Goal: Task Accomplishment & Management: Use online tool/utility

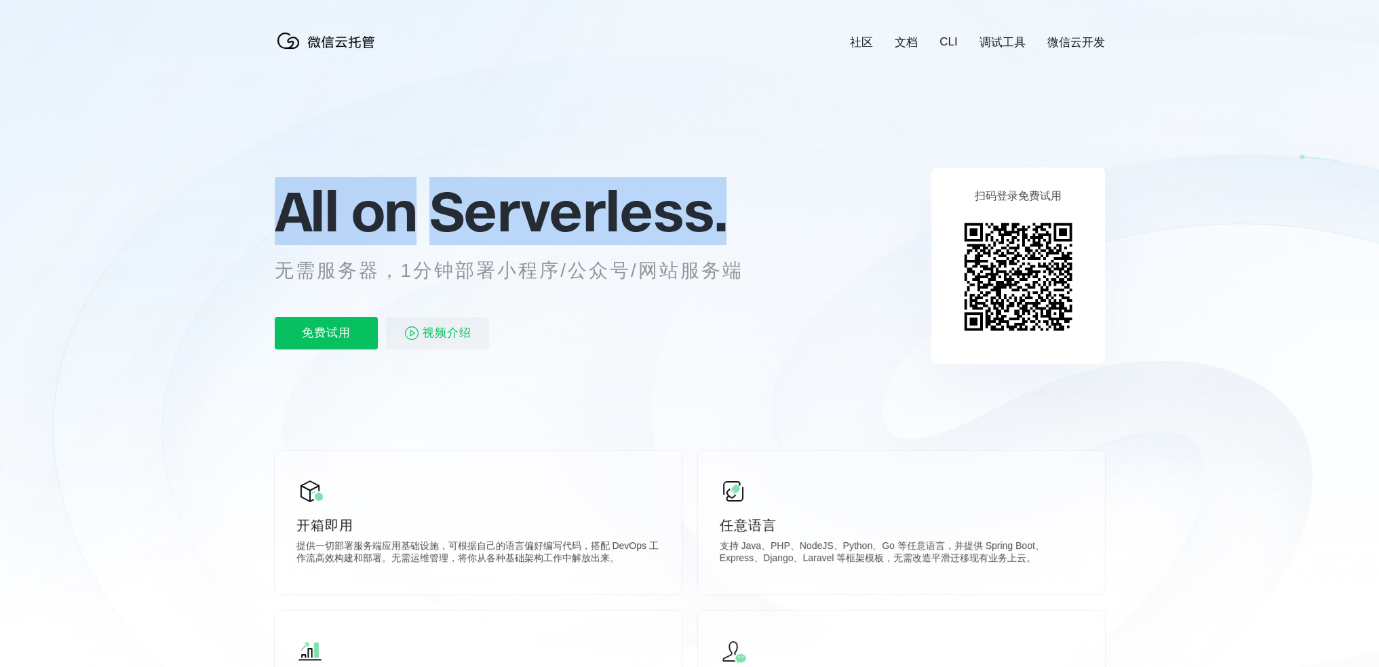
scroll to position [0, 2411]
click at [284, 219] on p "All on Serverless." at bounding box center [526, 211] width 502 height 60
click at [284, 219] on span "All on" at bounding box center [346, 211] width 142 height 68
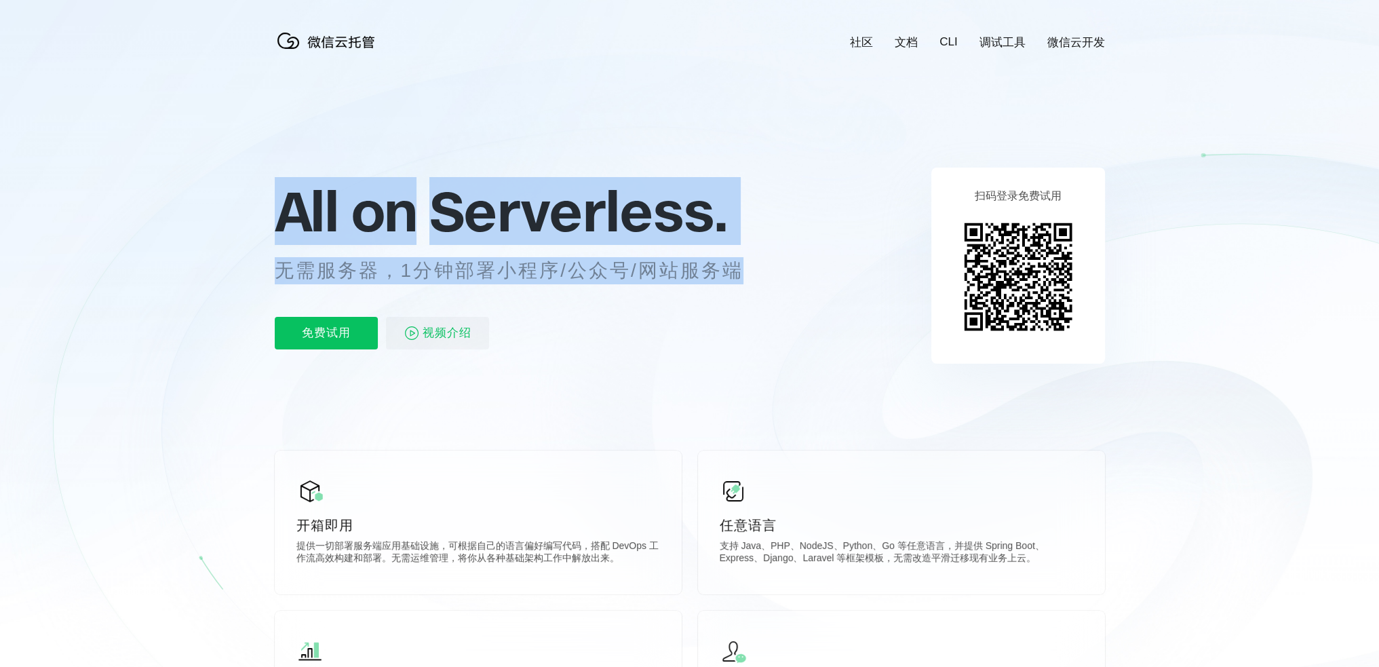
drag, startPoint x: 287, startPoint y: 211, endPoint x: 760, endPoint y: 281, distance: 478.6
click at [760, 281] on div "All on Serverless. 无需服务器，1分钟部署小程序/公众号/网站服务端 免费试用 视频介绍" at bounding box center [526, 265] width 502 height 197
click at [760, 281] on p "无需服务器，1分钟部署小程序/公众号/网站服务端" at bounding box center [522, 270] width 494 height 27
drag, startPoint x: 695, startPoint y: 264, endPoint x: 275, endPoint y: 214, distance: 422.7
click at [275, 214] on div "All on Serverless. 无需服务器，1分钟部署小程序/公众号/网站服务端 免费试用 视频介绍" at bounding box center [526, 265] width 502 height 197
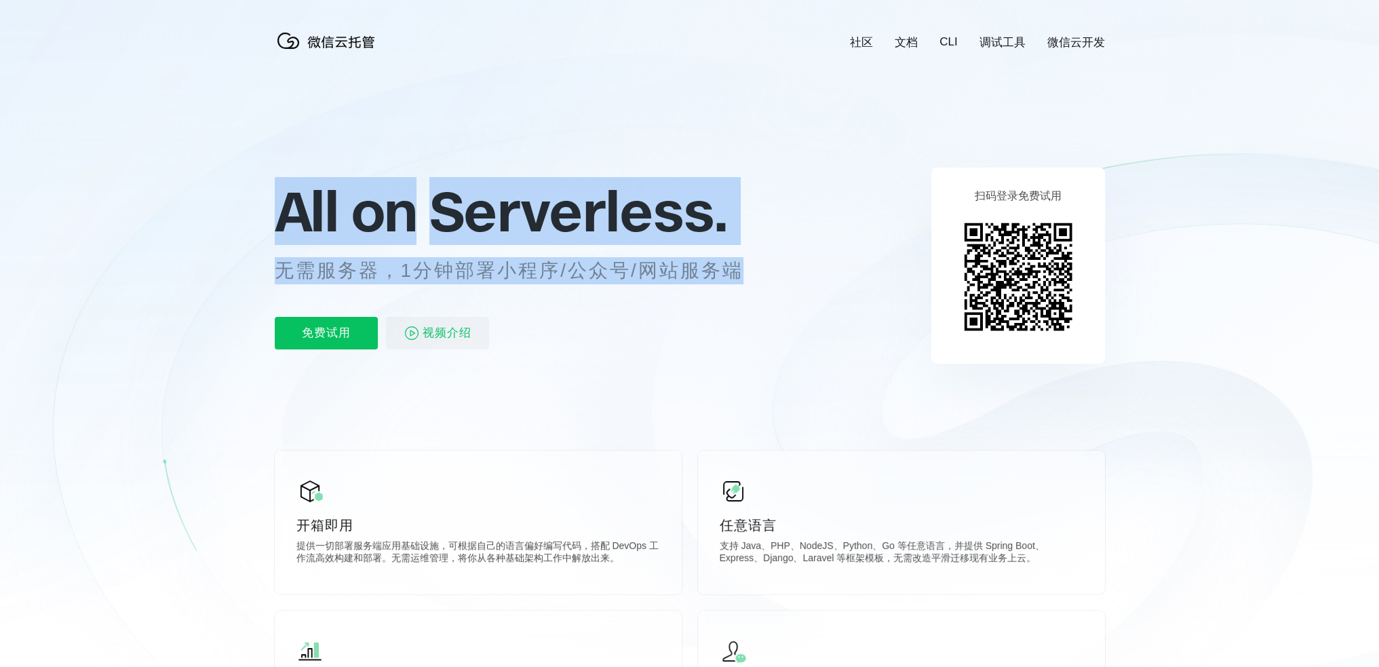
click at [275, 214] on span "All on" at bounding box center [346, 211] width 142 height 68
drag, startPoint x: 301, startPoint y: 218, endPoint x: 741, endPoint y: 262, distance: 441.7
click at [741, 262] on div "All on Serverless. 无需服务器，1分钟部署小程序/公众号/网站服务端 免费试用 视频介绍" at bounding box center [526, 265] width 502 height 197
click at [741, 262] on p "无需服务器，1分钟部署小程序/公众号/网站服务端" at bounding box center [522, 270] width 494 height 27
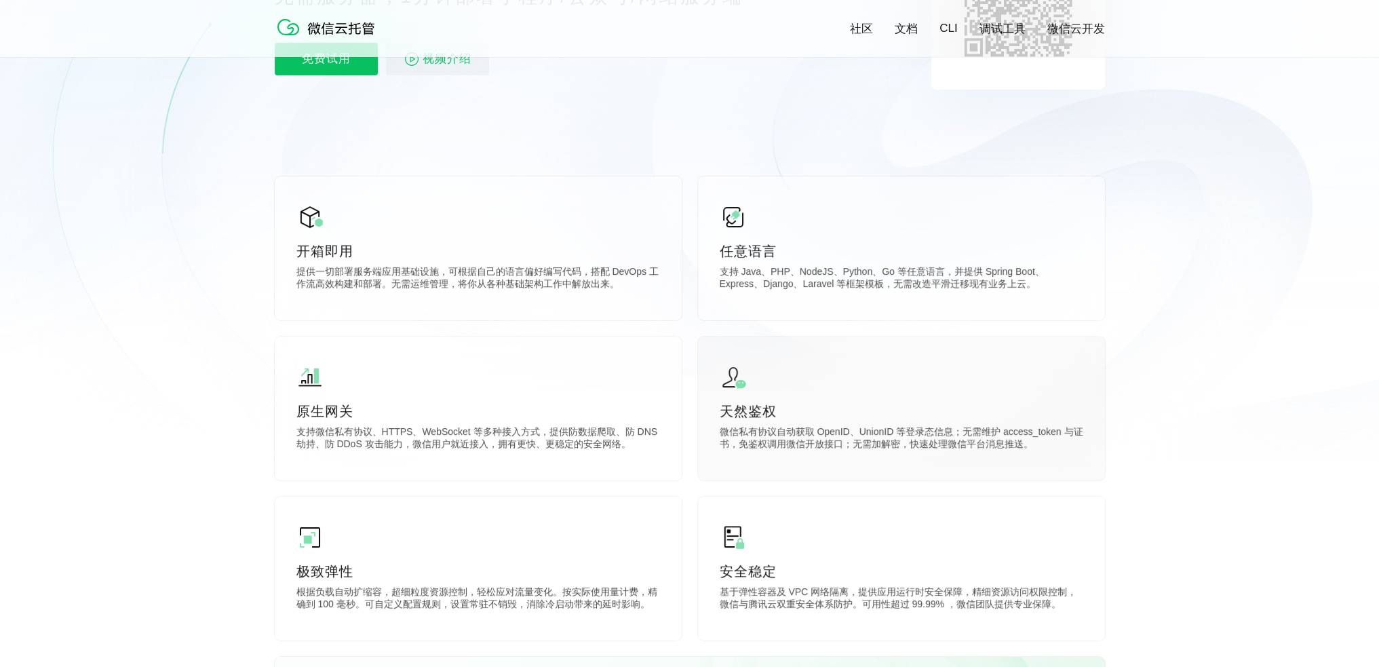
scroll to position [610, 0]
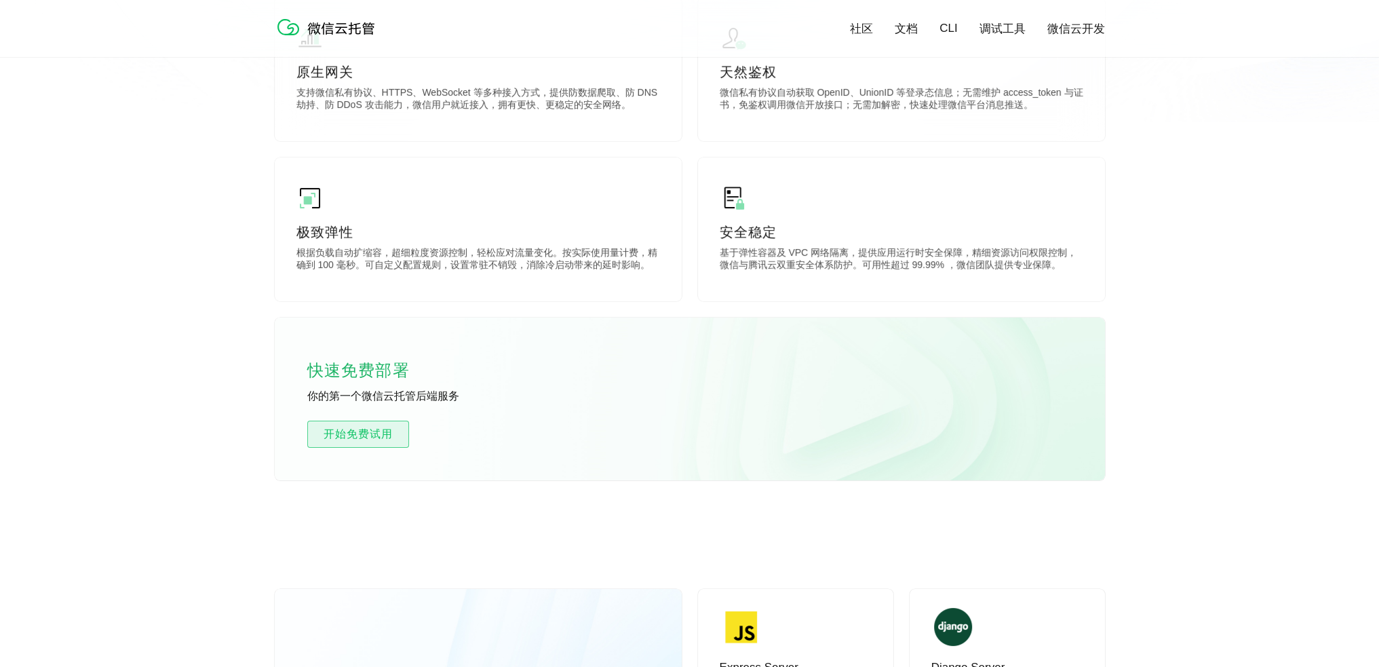
click at [377, 439] on span "开始免费试用" at bounding box center [358, 434] width 100 height 16
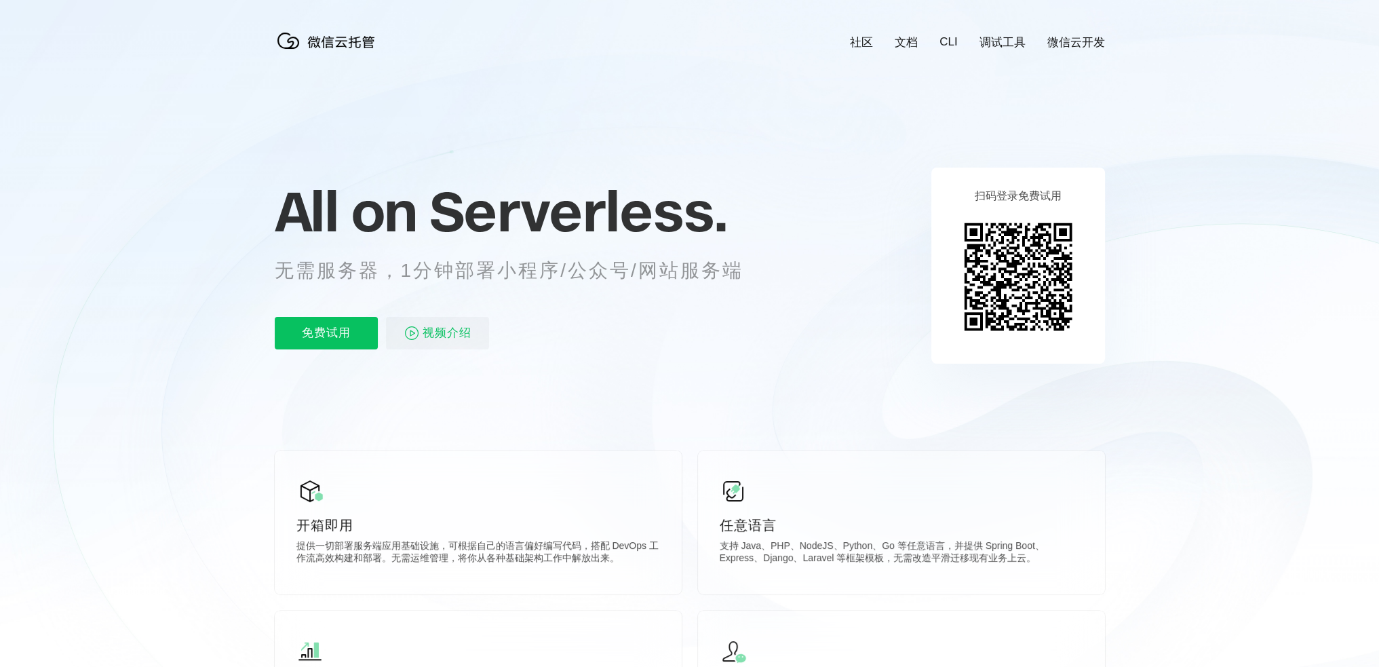
scroll to position [0, 2411]
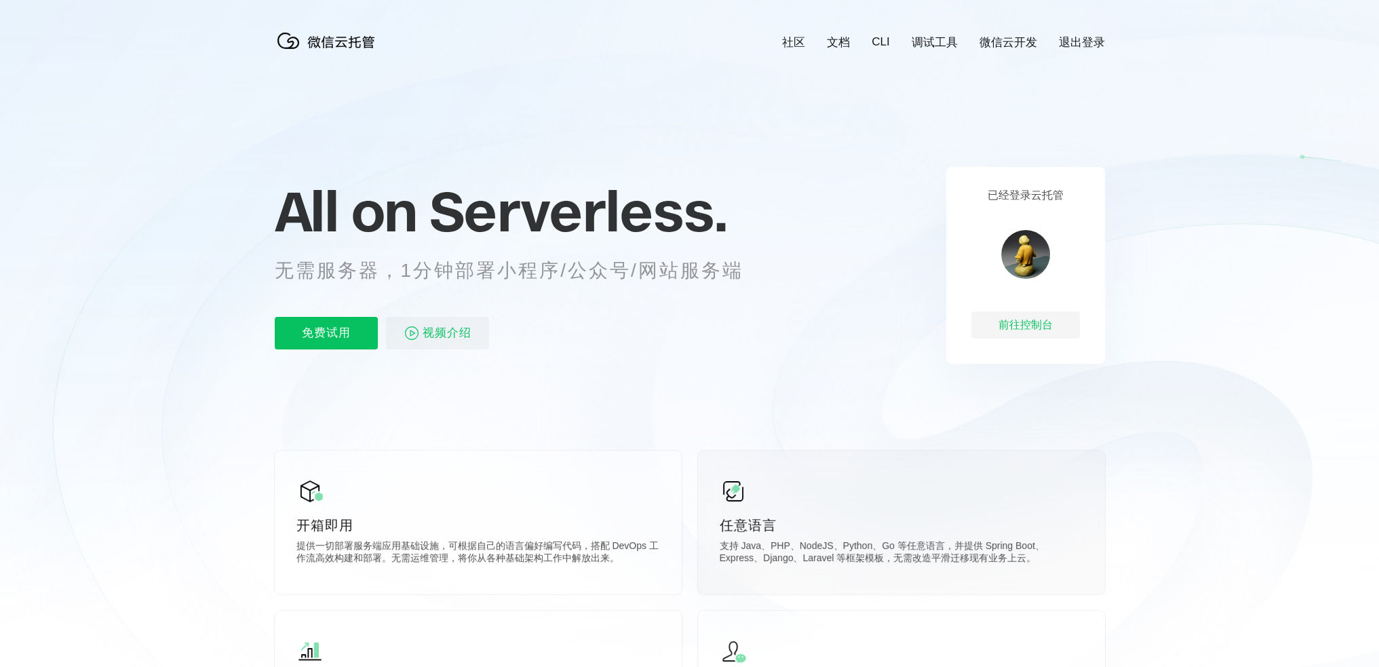
scroll to position [0, 2411]
click at [1226, 227] on icon at bounding box center [690, 366] width 1302 height 732
click at [1228, 230] on icon at bounding box center [690, 366] width 1302 height 732
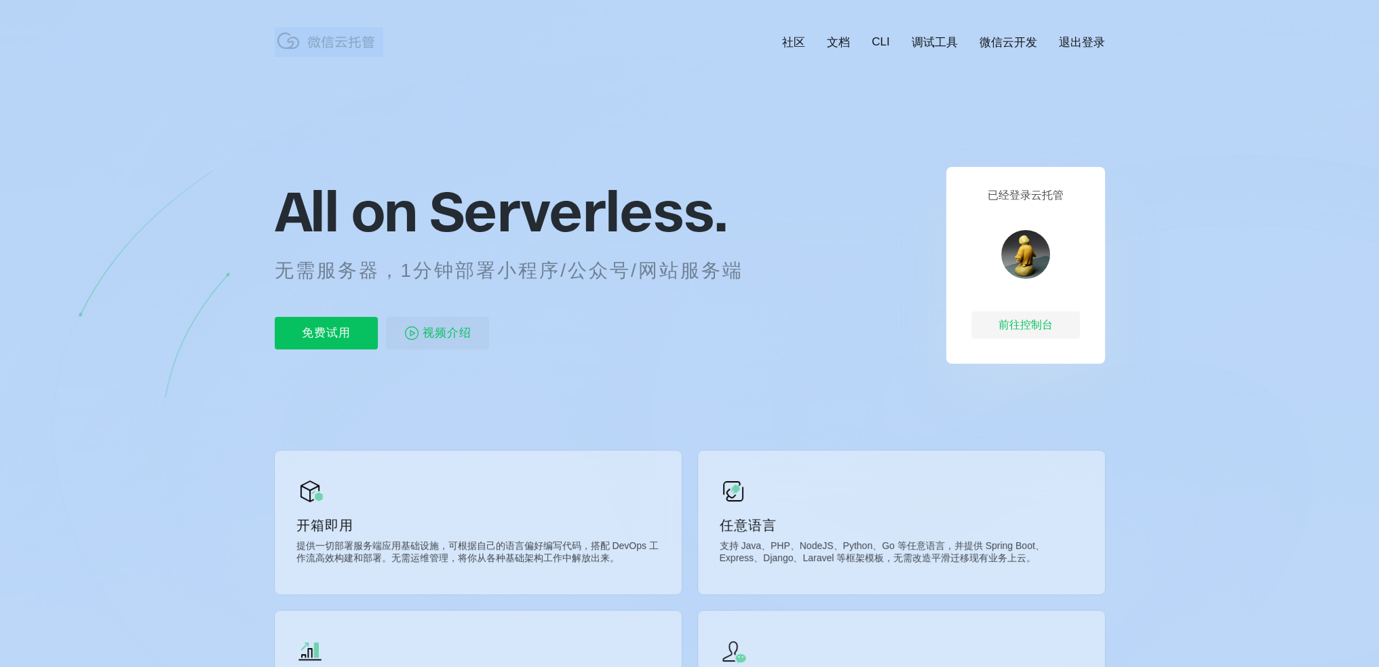
click at [1228, 230] on icon at bounding box center [690, 366] width 1302 height 732
click at [1246, 228] on icon at bounding box center [690, 366] width 1302 height 732
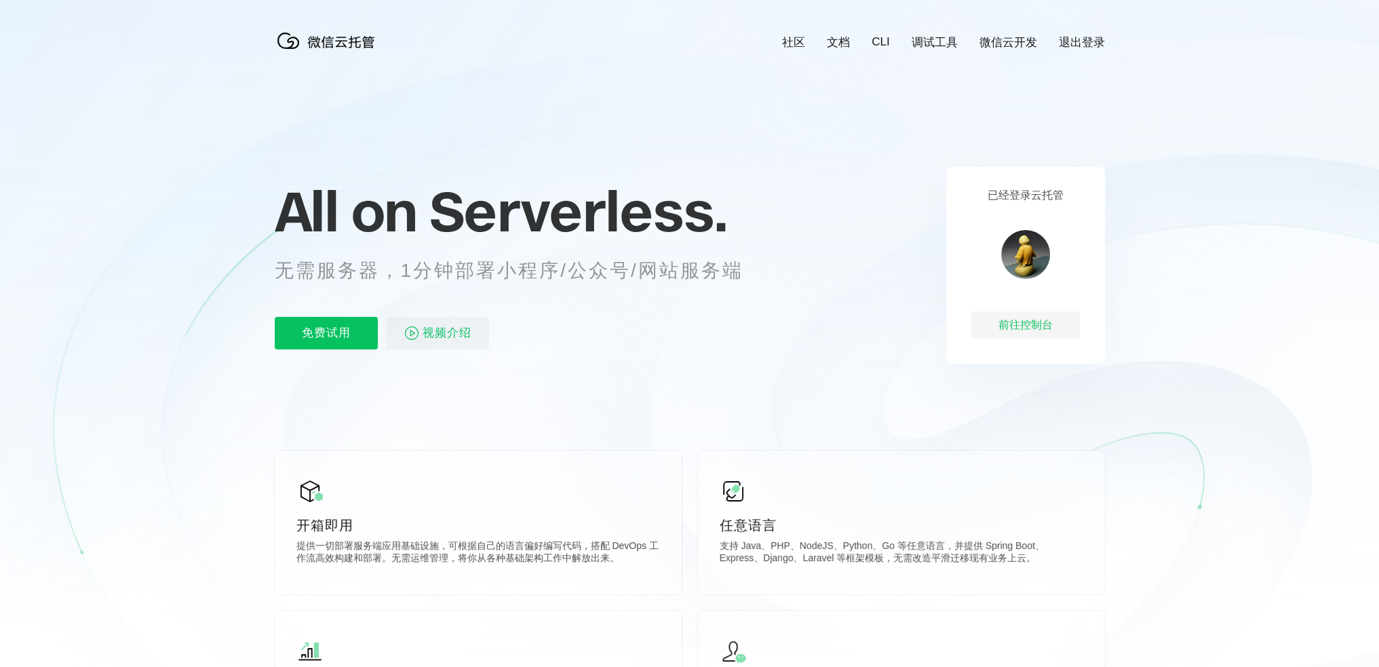
click at [1249, 228] on icon at bounding box center [690, 366] width 1302 height 732
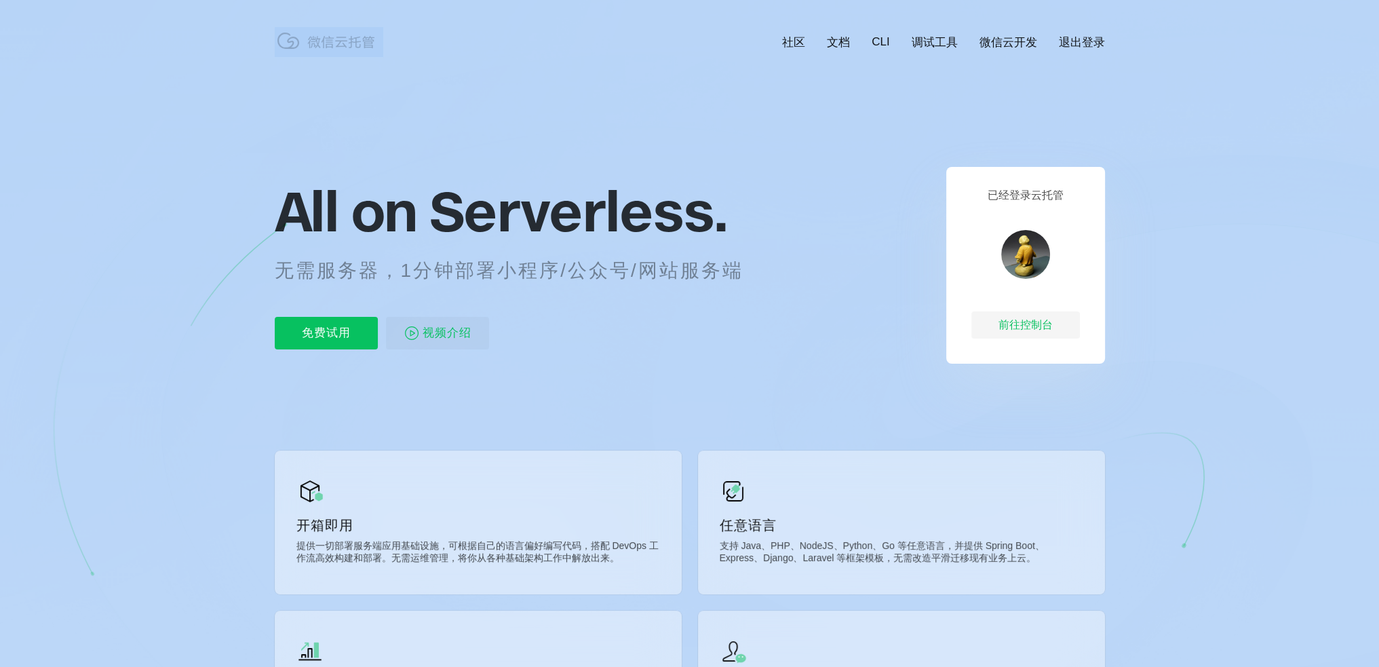
click at [1249, 228] on icon at bounding box center [690, 366] width 1302 height 732
click at [1262, 227] on icon at bounding box center [690, 366] width 1302 height 732
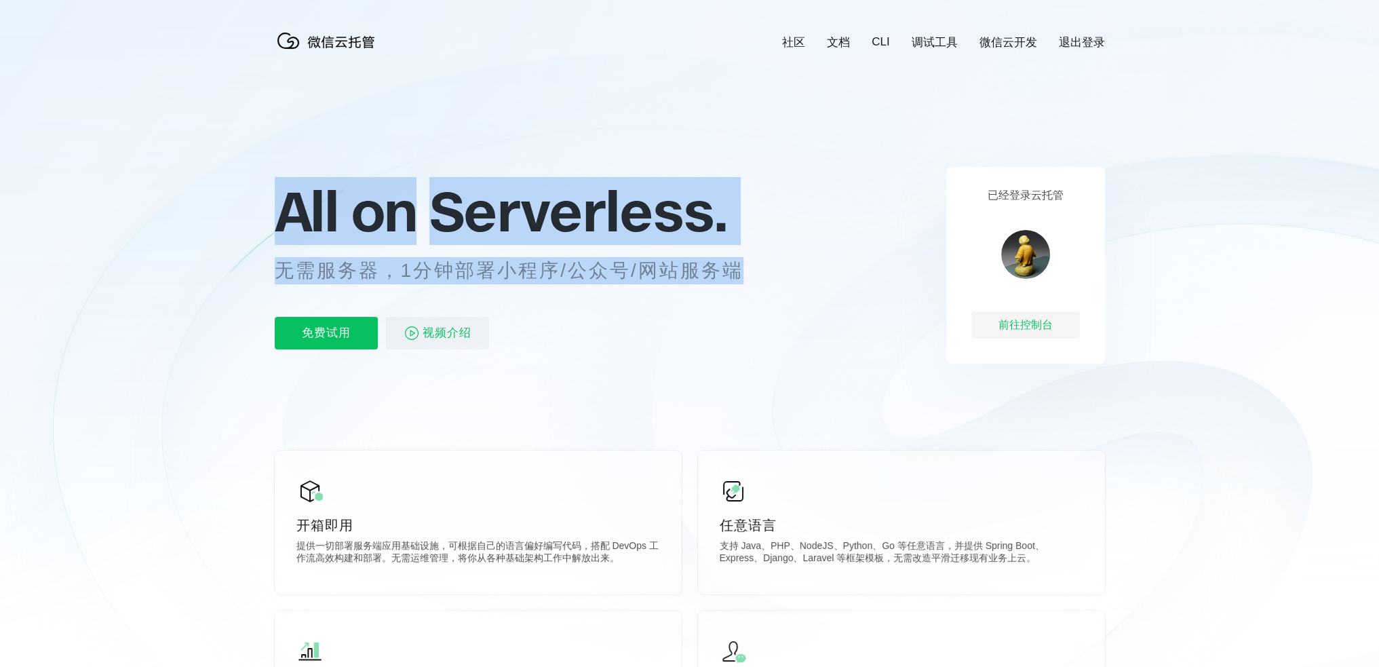
drag, startPoint x: 753, startPoint y: 270, endPoint x: 282, endPoint y: 217, distance: 473.6
click at [282, 217] on div "All on Serverless. 无需服务器，1分钟部署小程序/公众号/网站服务端 免费试用 视频介绍" at bounding box center [526, 265] width 502 height 197
click at [282, 217] on span "All on" at bounding box center [346, 211] width 142 height 68
drag, startPoint x: 291, startPoint y: 214, endPoint x: 747, endPoint y: 260, distance: 458.6
click at [747, 260] on div "All on Serverless. 无需服务器，1分钟部署小程序/公众号/网站服务端 免费试用 视频介绍" at bounding box center [526, 265] width 502 height 197
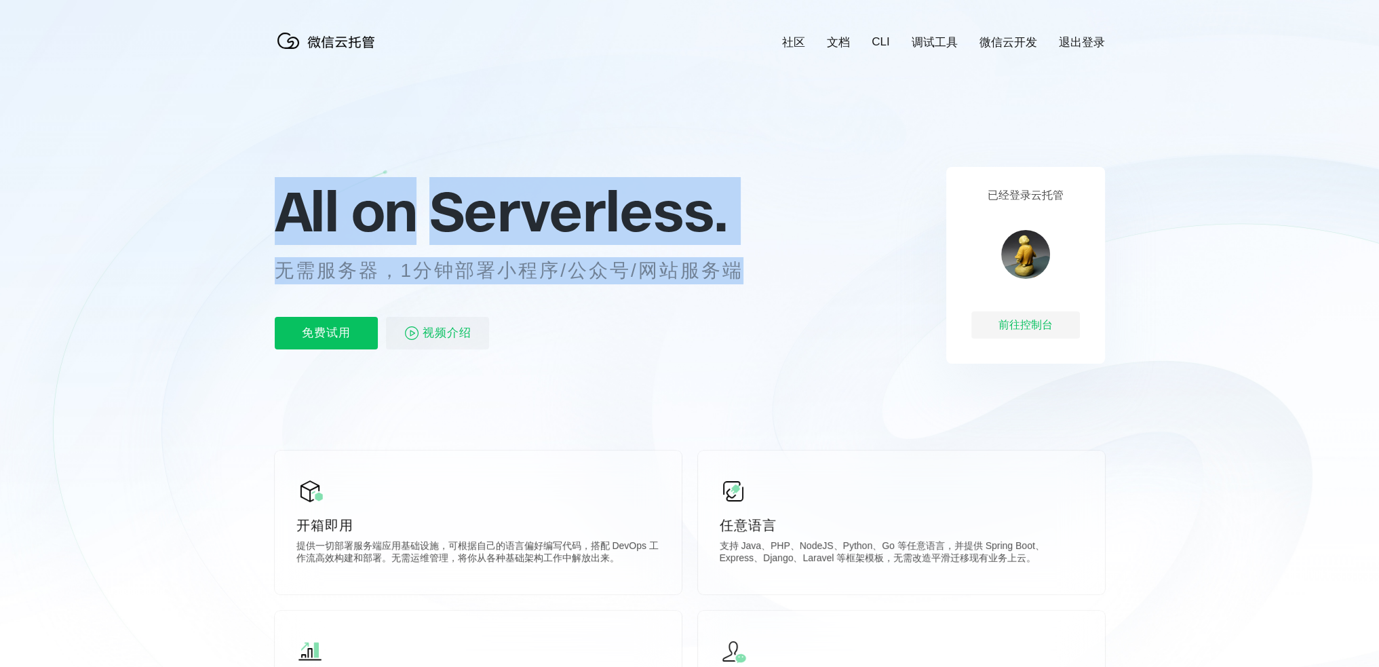
click at [747, 260] on p "无需服务器，1分钟部署小程序/公众号/网站服务端" at bounding box center [522, 270] width 494 height 27
drag, startPoint x: 688, startPoint y: 259, endPoint x: 285, endPoint y: 215, distance: 405.9
click at [285, 215] on div "All on Serverless. 无需服务器，1分钟部署小程序/公众号/网站服务端 免费试用 视频介绍" at bounding box center [526, 265] width 502 height 197
click at [285, 215] on span "All on" at bounding box center [346, 211] width 142 height 68
drag, startPoint x: 285, startPoint y: 215, endPoint x: 754, endPoint y: 262, distance: 471.7
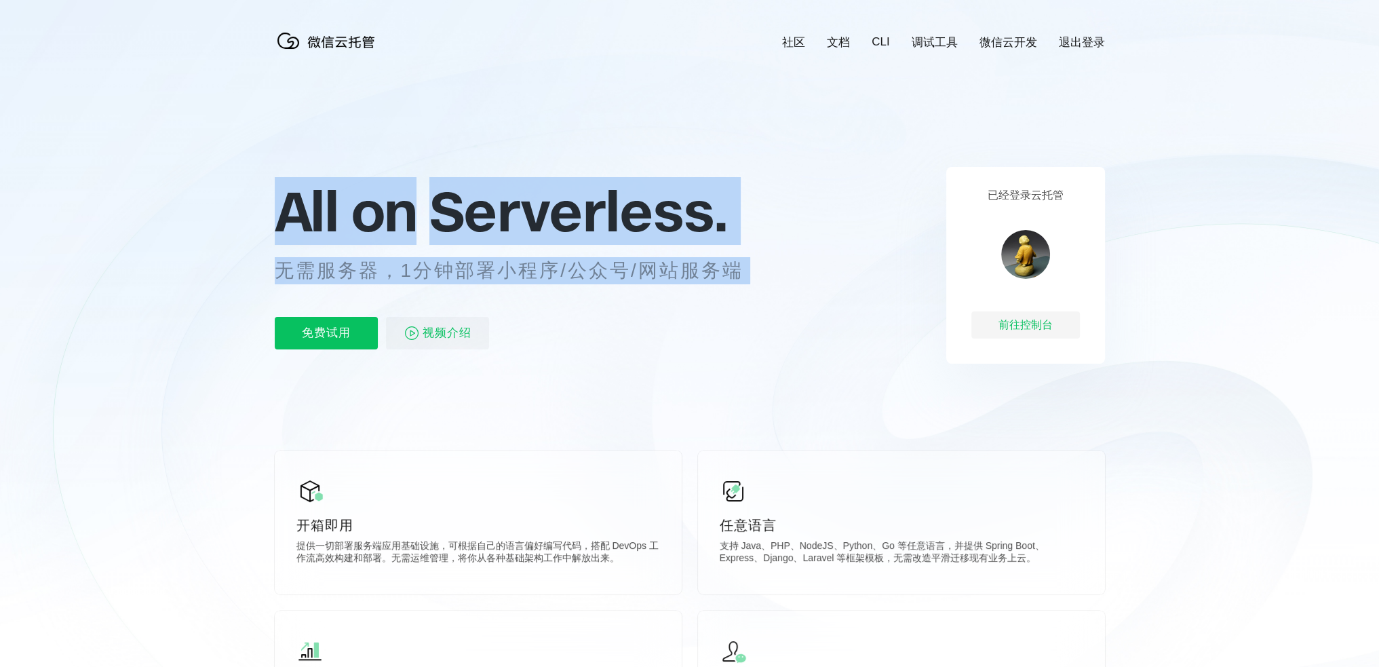
click at [754, 262] on div "All on Serverless. 无需服务器，1分钟部署小程序/公众号/网站服务端 免费试用 视频介绍" at bounding box center [526, 265] width 502 height 197
click at [754, 262] on p "无需服务器，1分钟部署小程序/公众号/网站服务端" at bounding box center [522, 270] width 494 height 27
drag, startPoint x: 670, startPoint y: 260, endPoint x: 277, endPoint y: 209, distance: 396.6
click at [277, 209] on div "All on Serverless. 无需服务器，1分钟部署小程序/公众号/网站服务端 免费试用 视频介绍" at bounding box center [526, 265] width 502 height 197
click at [277, 209] on span "All on" at bounding box center [346, 211] width 142 height 68
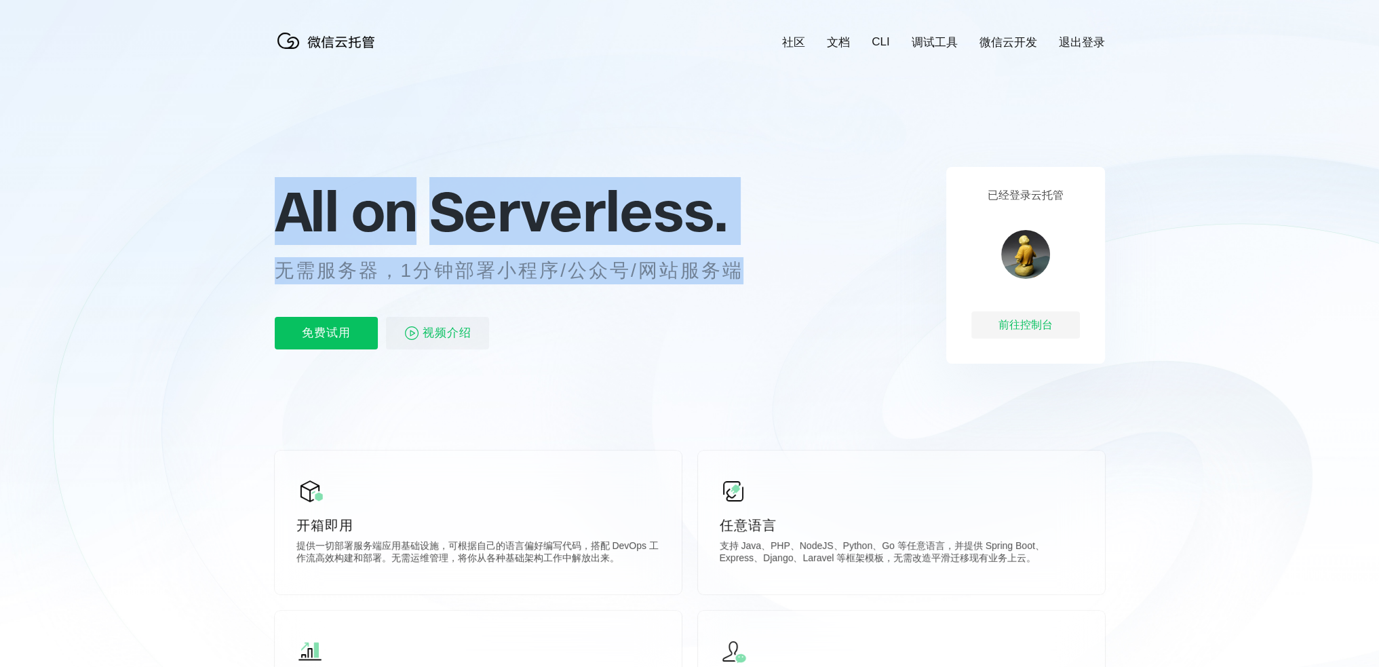
drag, startPoint x: 279, startPoint y: 209, endPoint x: 738, endPoint y: 264, distance: 461.8
click at [738, 264] on div "All on Serverless. 无需服务器，1分钟部署小程序/公众号/网站服务端 免费试用 视频介绍" at bounding box center [526, 265] width 502 height 197
click at [738, 264] on p "无需服务器，1分钟部署小程序/公众号/网站服务端" at bounding box center [522, 270] width 494 height 27
drag, startPoint x: 724, startPoint y: 265, endPoint x: 309, endPoint y: 230, distance: 417.2
click at [309, 230] on div "All on Serverless. 无需服务器，1分钟部署小程序/公众号/网站服务端 免费试用 视频介绍" at bounding box center [526, 265] width 502 height 197
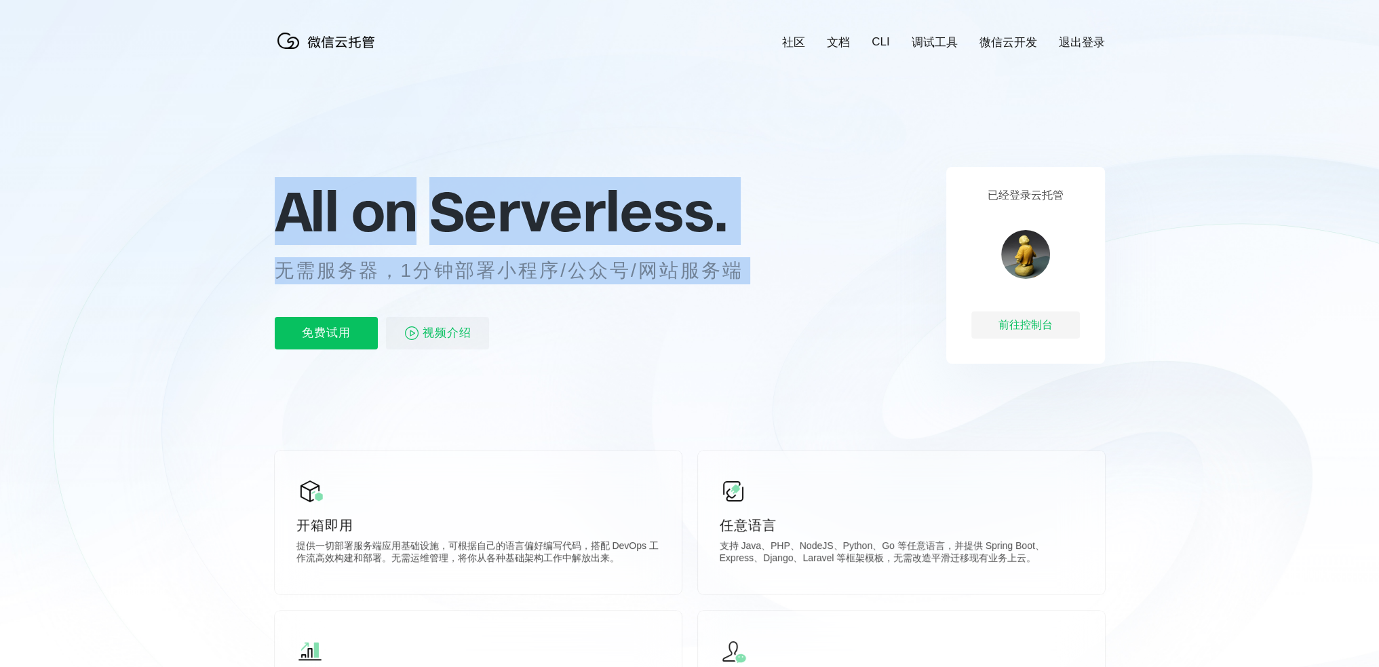
click at [309, 230] on span "All on" at bounding box center [346, 211] width 142 height 68
drag, startPoint x: 289, startPoint y: 230, endPoint x: 738, endPoint y: 274, distance: 451.1
click at [738, 274] on div "All on Serverless. 无需服务器，1分钟部署小程序/公众号/网站服务端 免费试用 视频介绍" at bounding box center [526, 265] width 502 height 197
click at [738, 274] on p "无需服务器，1分钟部署小程序/公众号/网站服务端" at bounding box center [522, 270] width 494 height 27
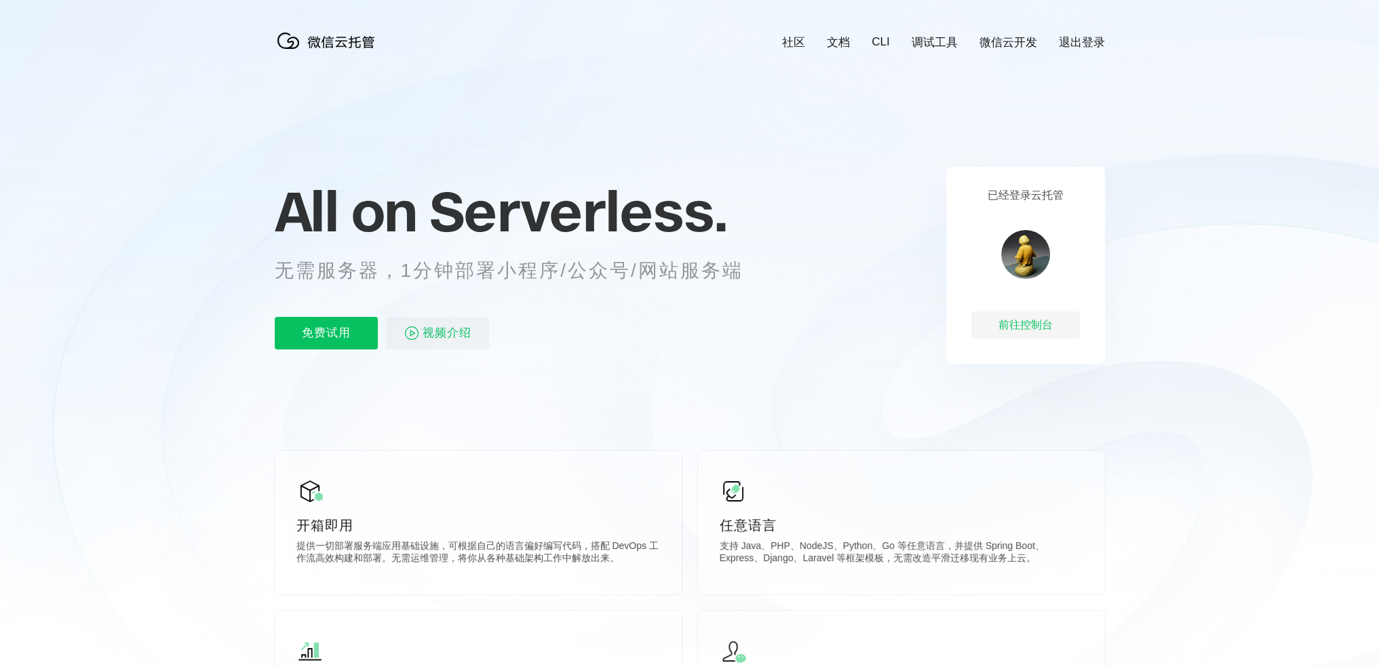
click at [1149, 178] on icon at bounding box center [690, 366] width 1302 height 732
click at [1026, 326] on div "前往控制台" at bounding box center [1025, 324] width 109 height 27
